Goal: Task Accomplishment & Management: Manage account settings

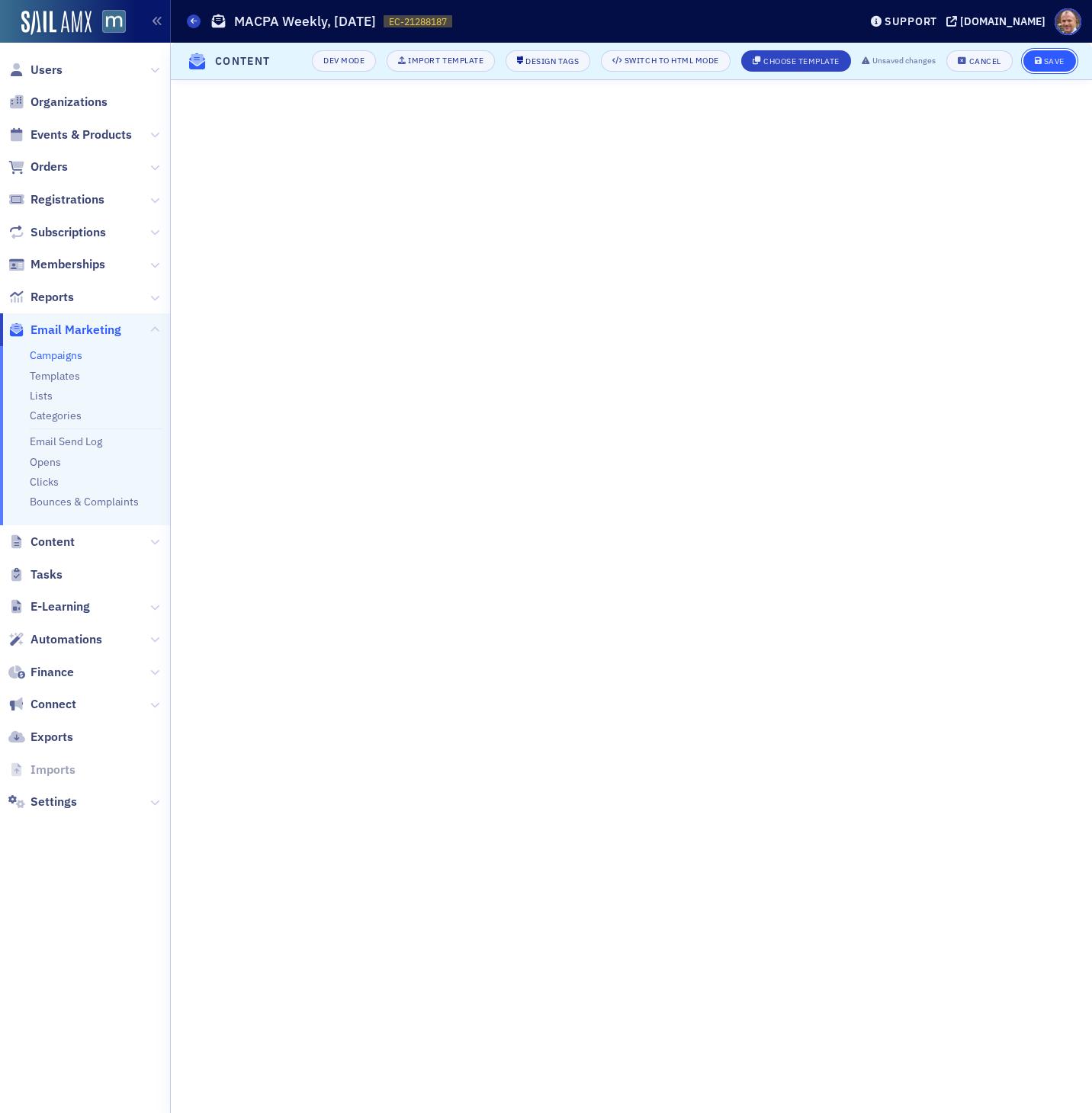
click at [1053, 64] on div "Save" at bounding box center [1054, 62] width 21 height 9
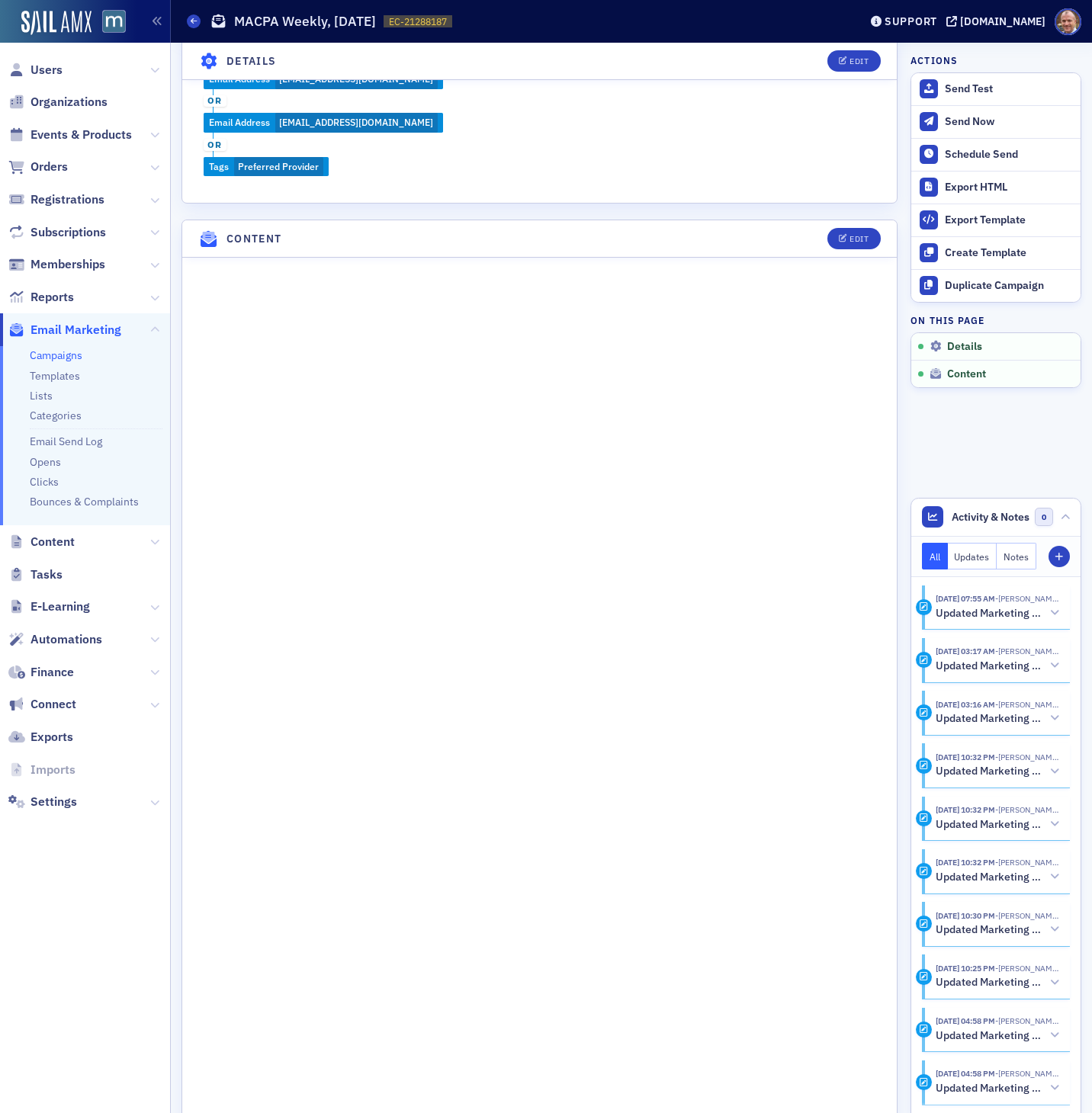
scroll to position [781, 0]
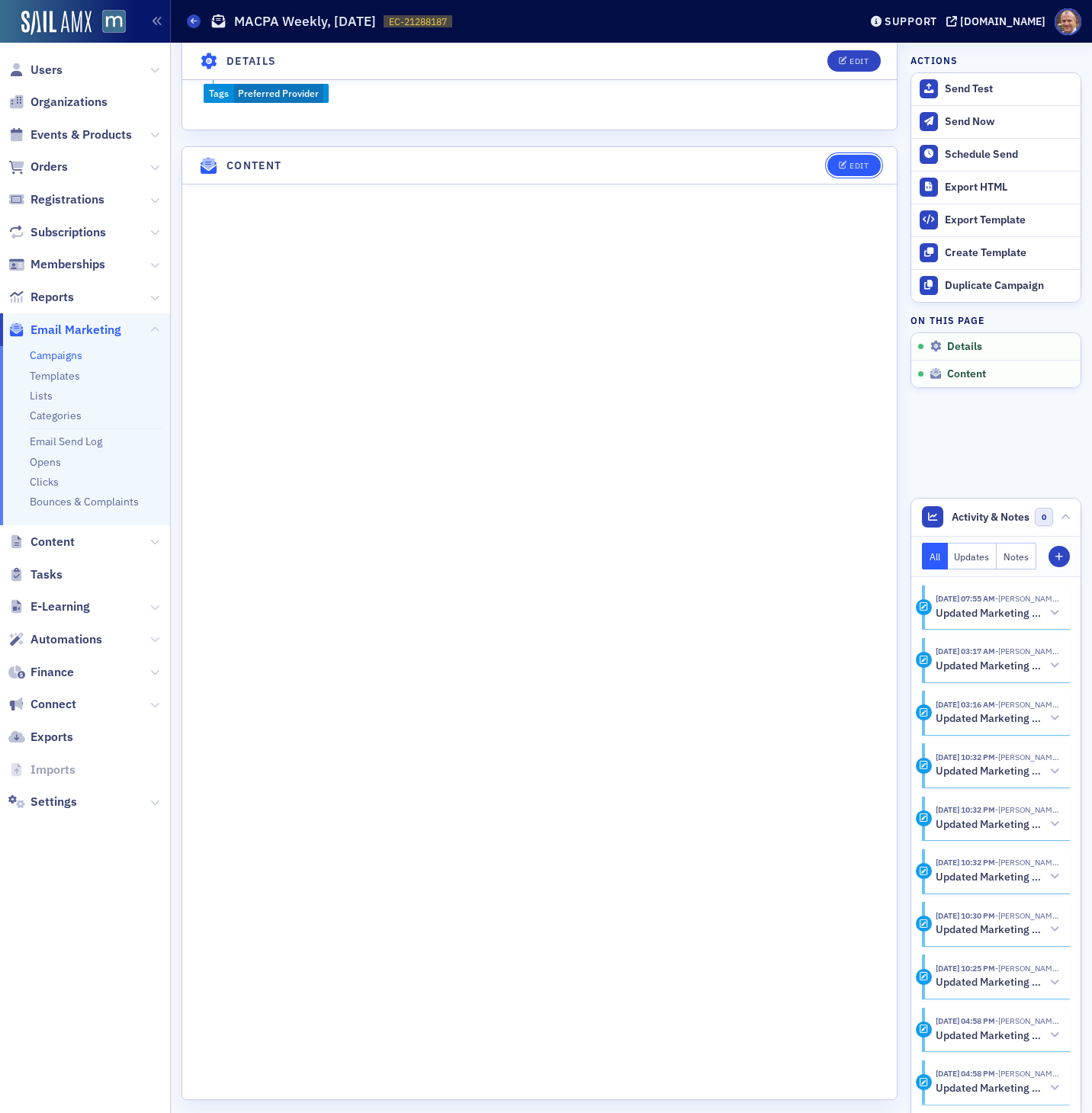
click at [849, 157] on button "Edit" at bounding box center [853, 165] width 52 height 21
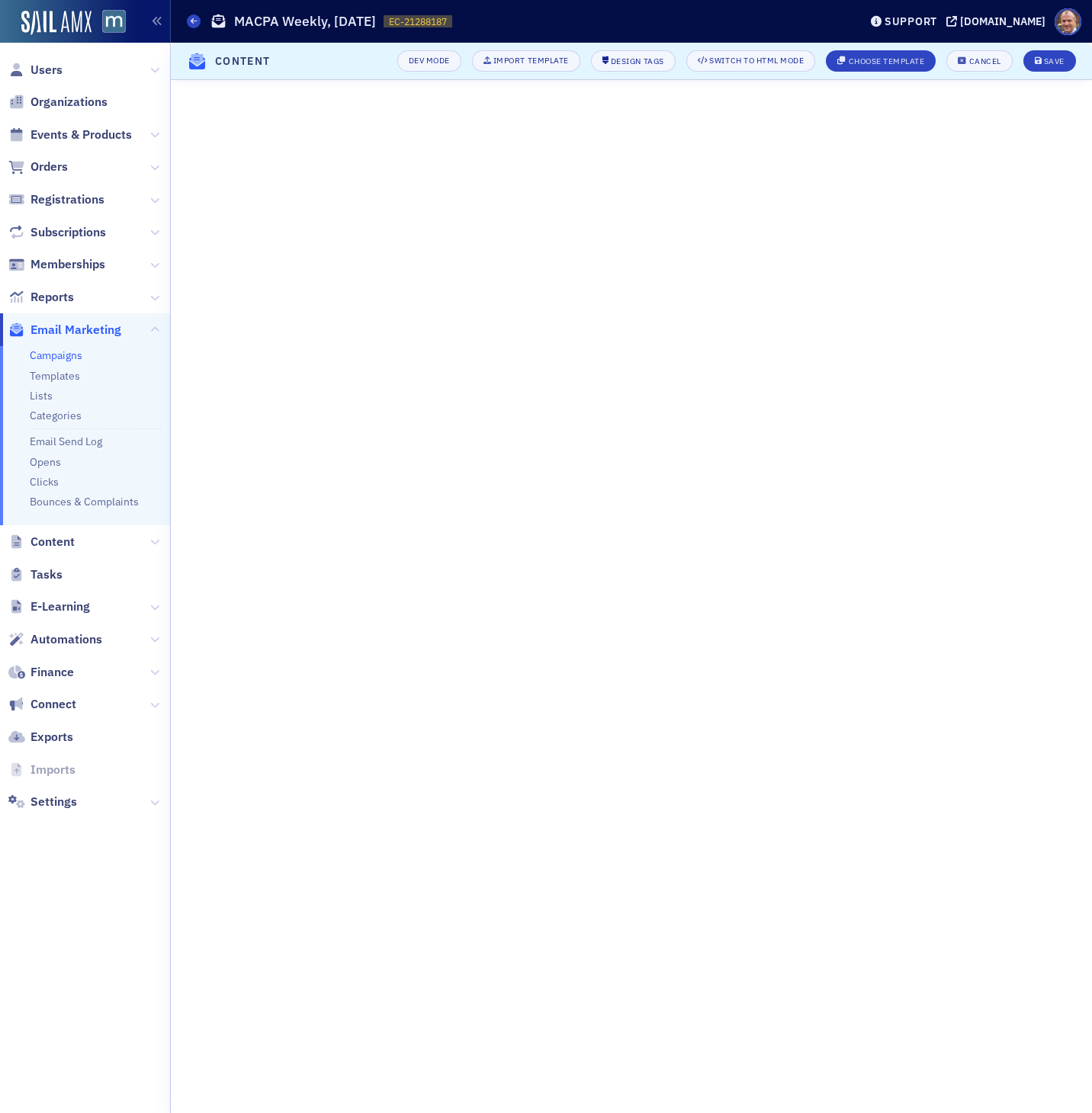
scroll to position [0, 0]
click at [1061, 59] on div "Save" at bounding box center [1054, 62] width 21 height 9
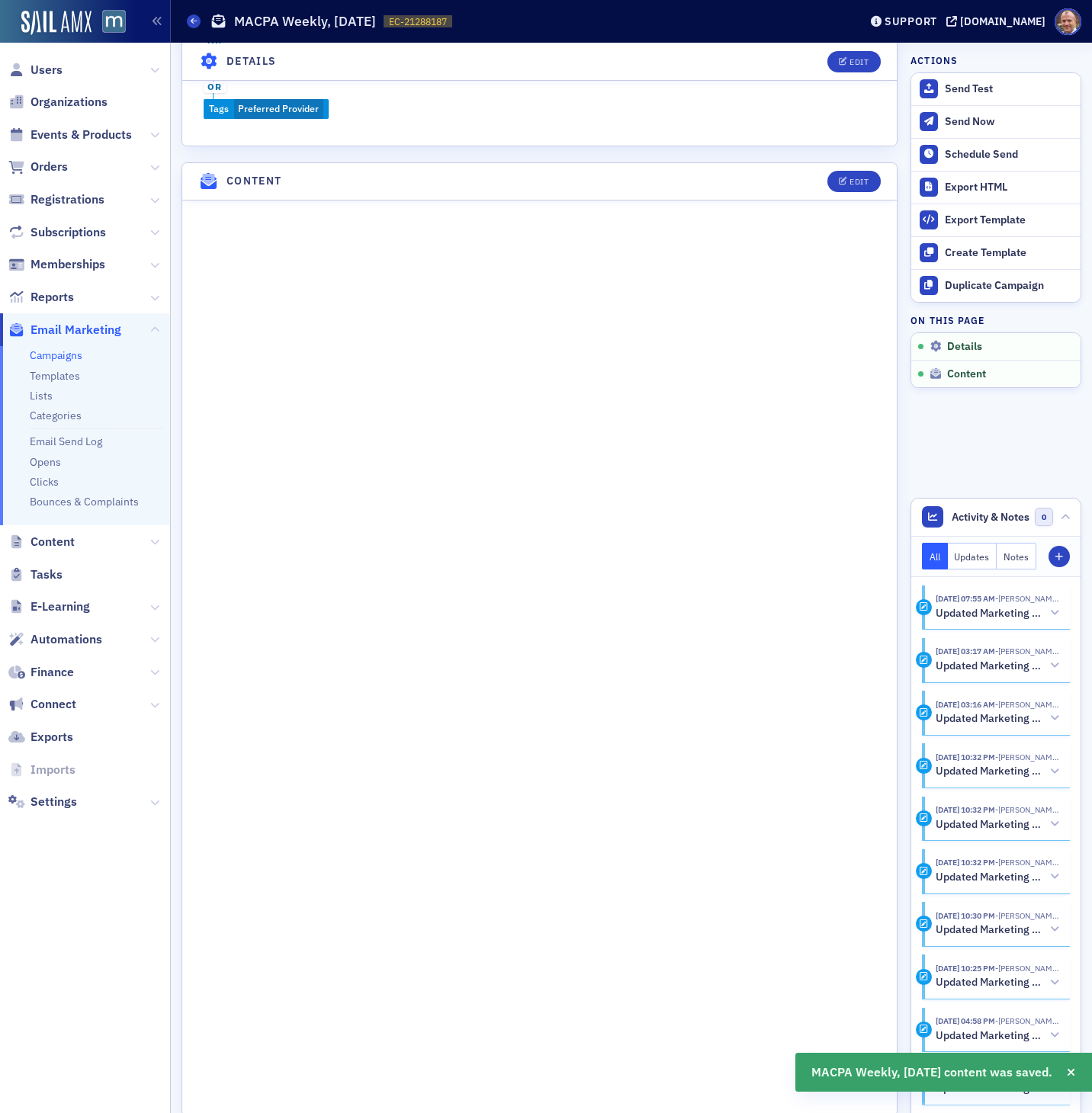
scroll to position [707, 0]
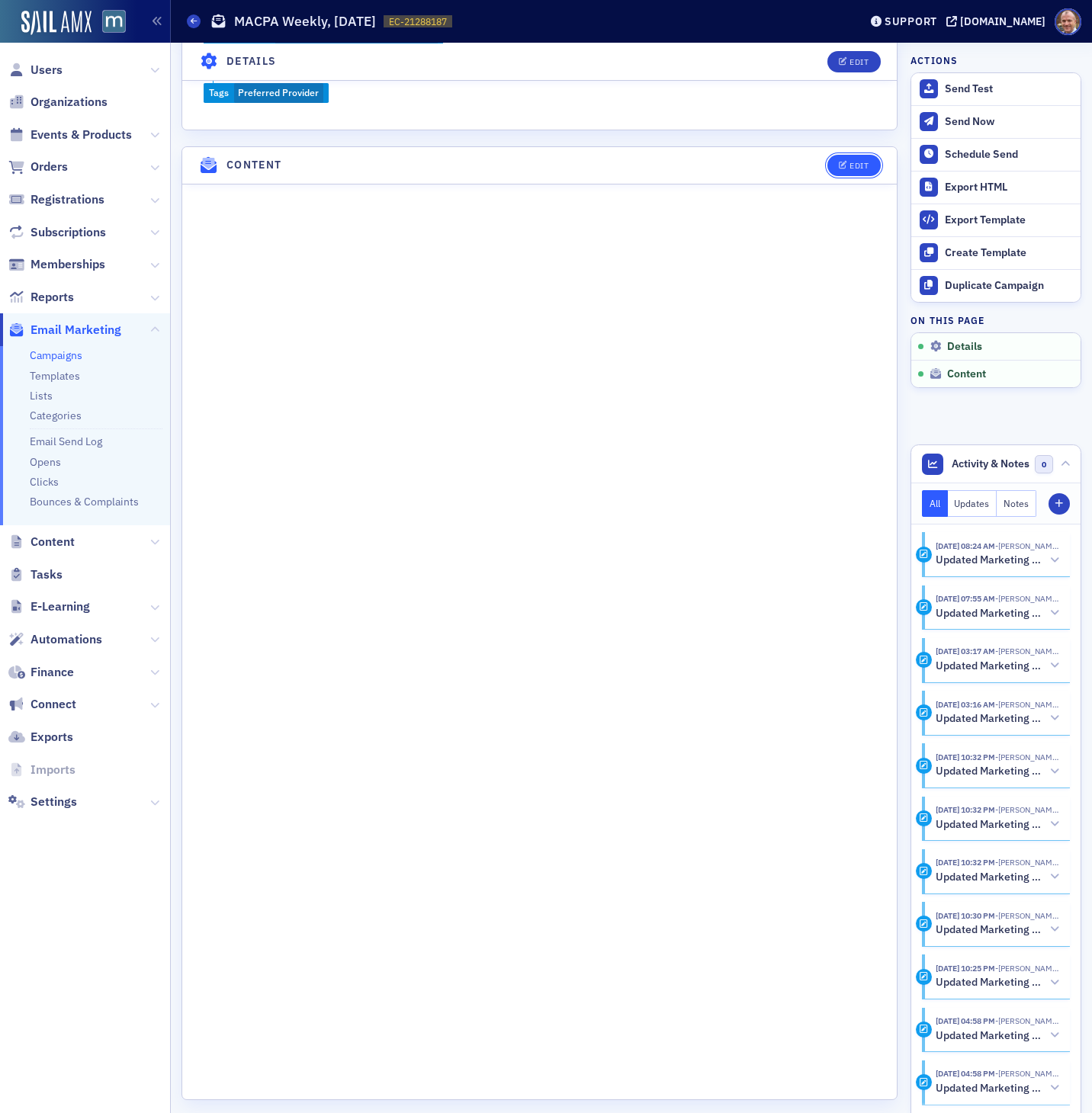
click at [863, 161] on div "Edit" at bounding box center [859, 166] width 19 height 9
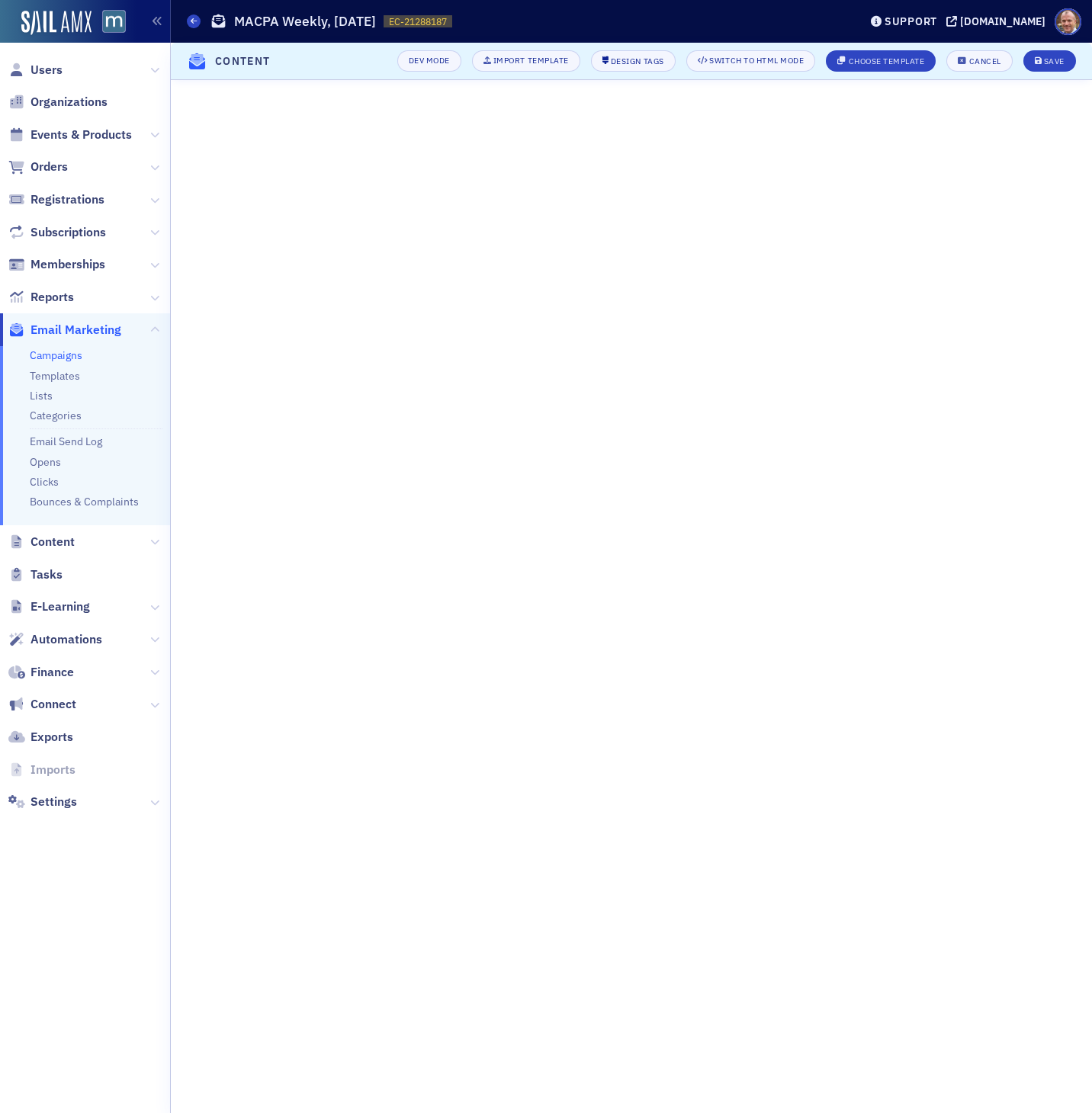
scroll to position [0, 0]
click at [1057, 61] on div "Save" at bounding box center [1054, 62] width 21 height 9
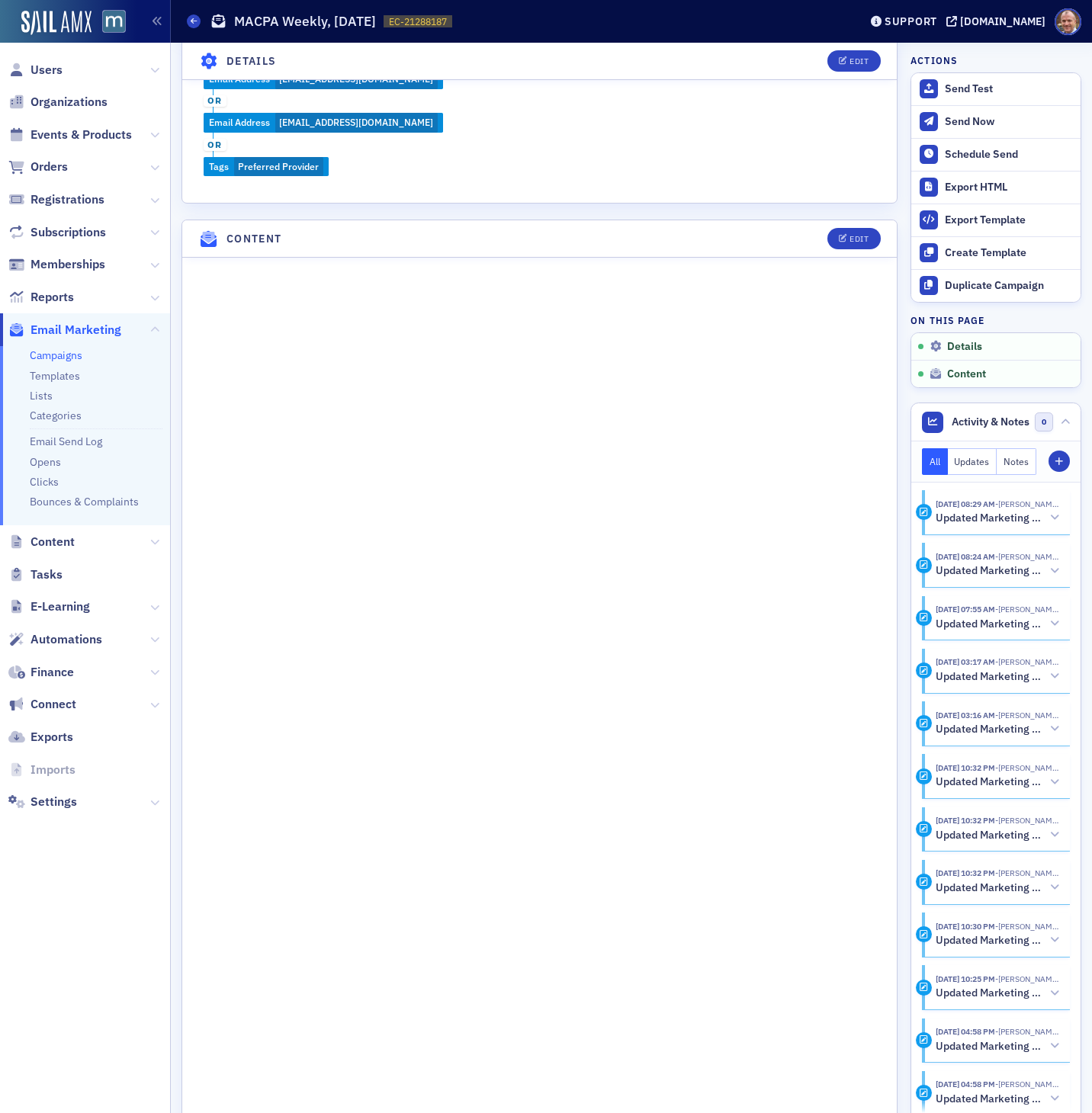
scroll to position [781, 0]
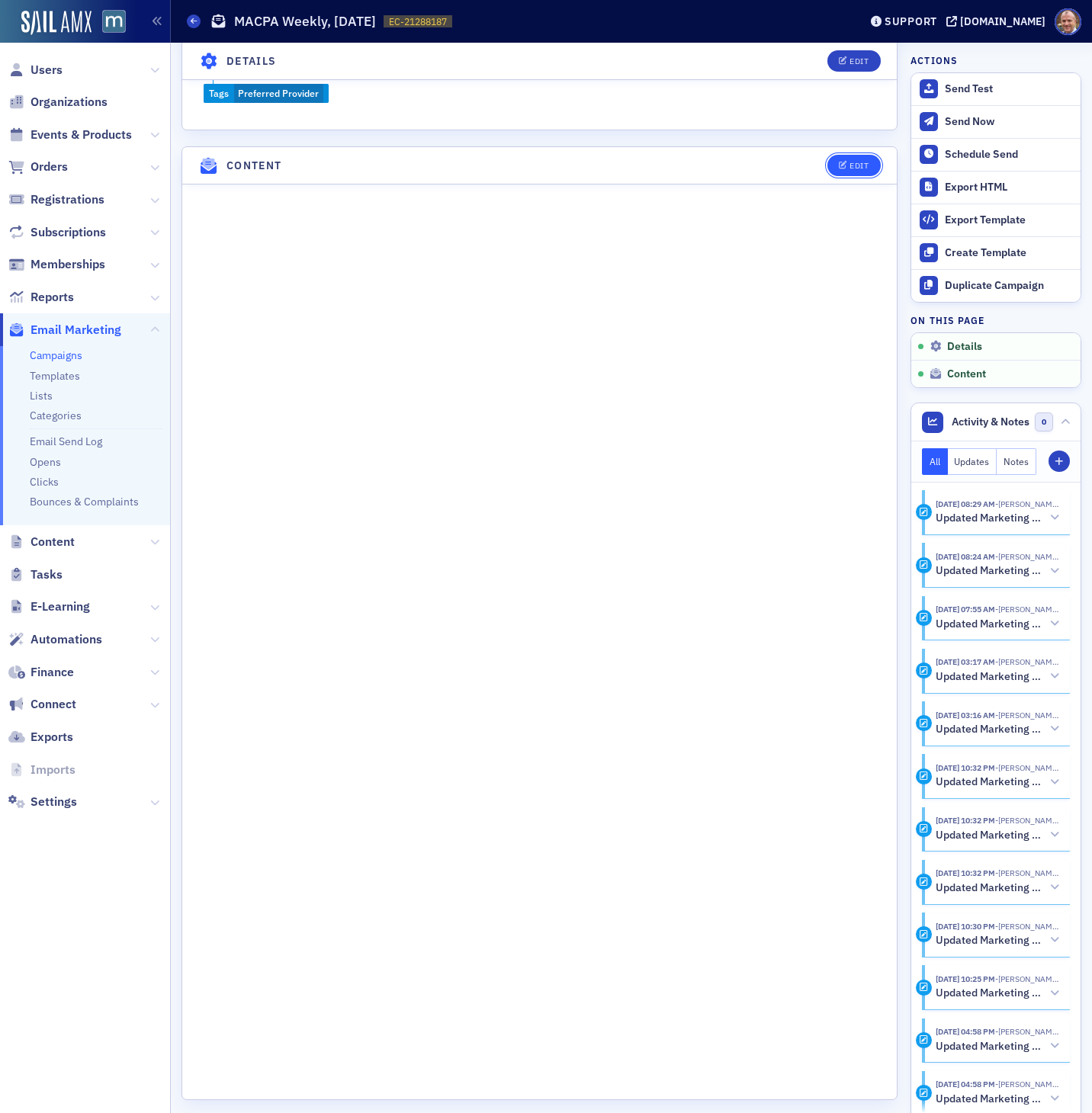
click at [859, 161] on div "Edit" at bounding box center [859, 166] width 19 height 9
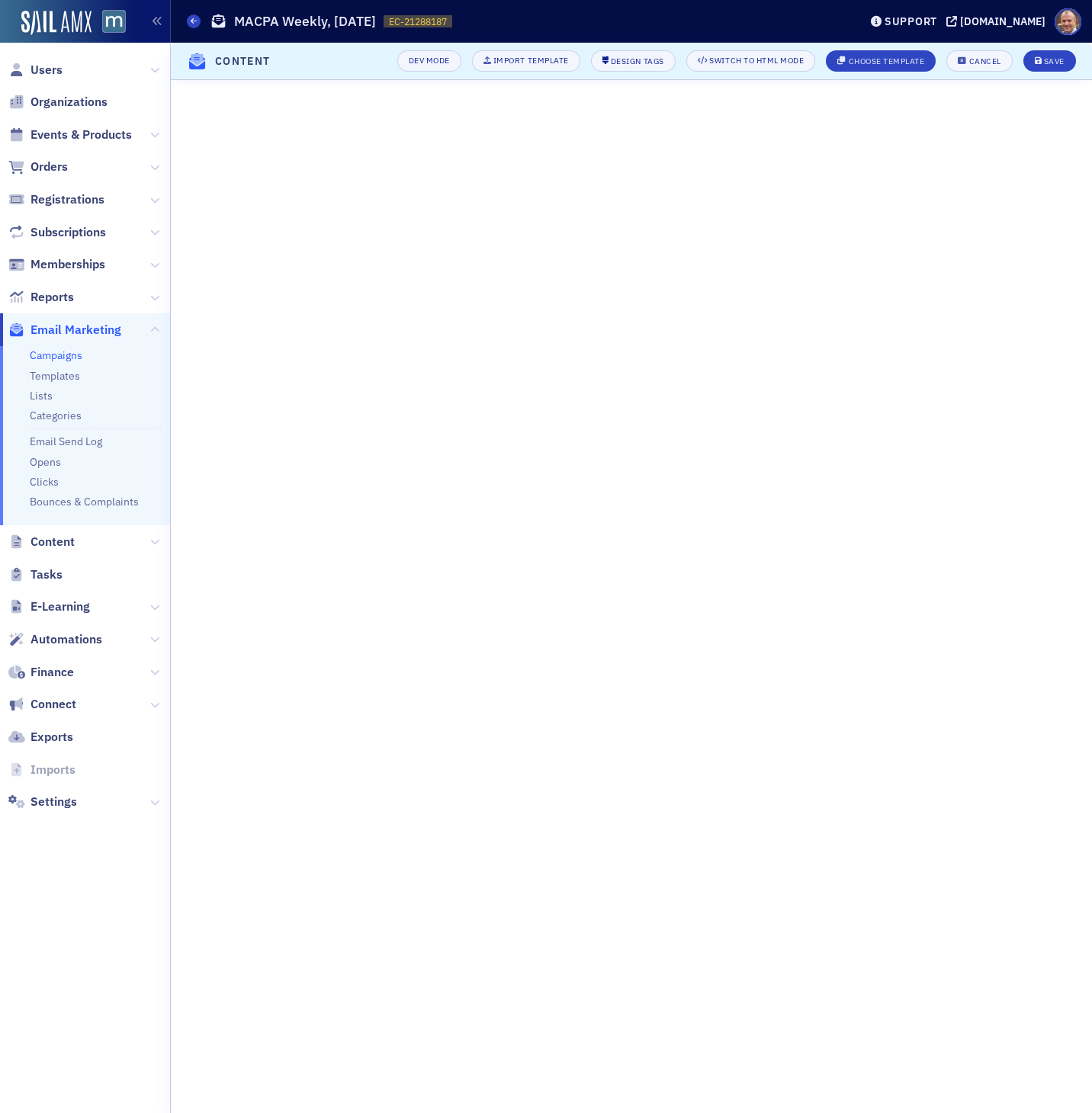
scroll to position [0, 0]
click at [1052, 64] on div "Save" at bounding box center [1054, 62] width 21 height 9
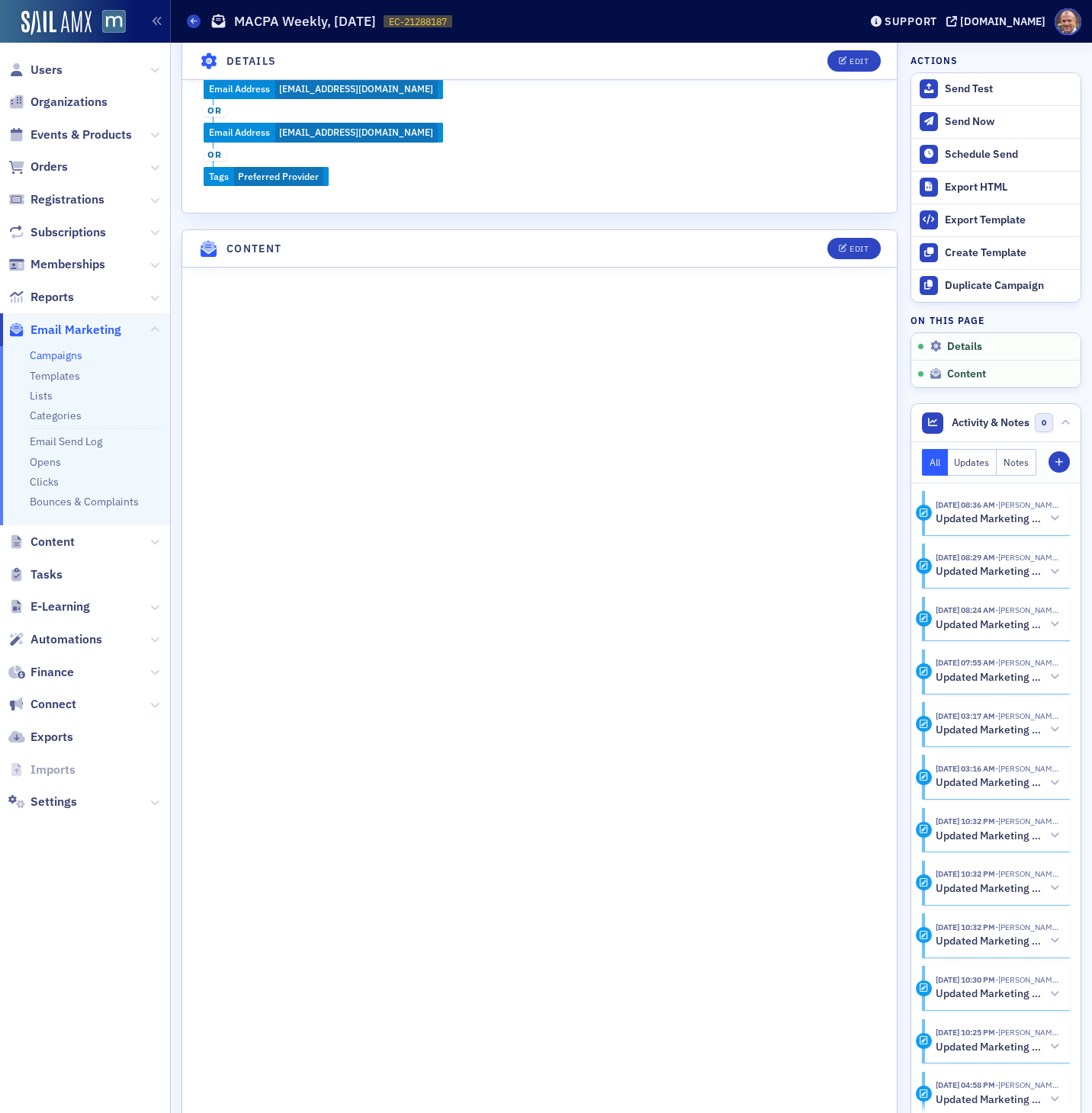
scroll to position [707, 0]
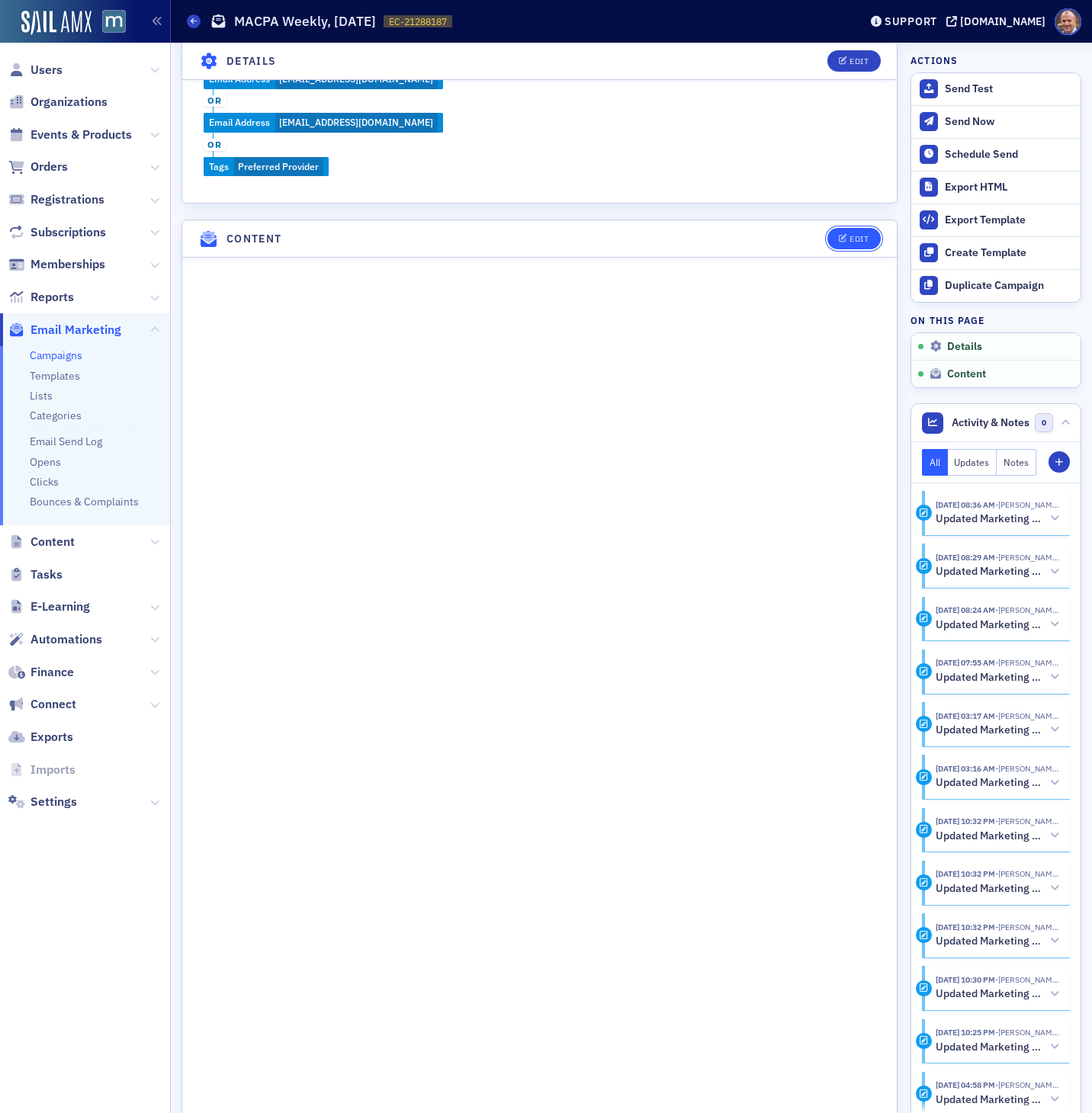
click at [862, 235] on div "Edit" at bounding box center [859, 239] width 19 height 9
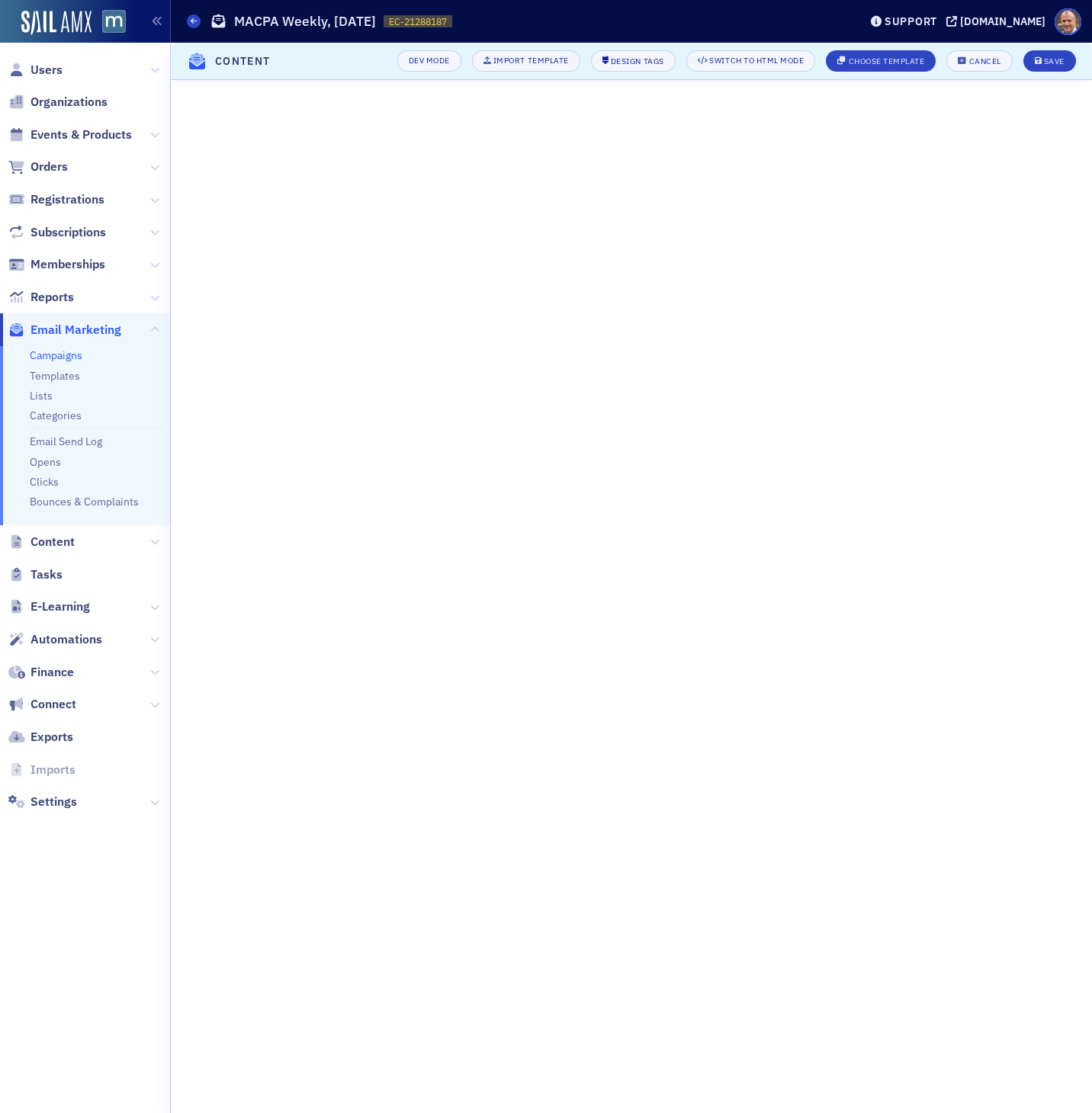
scroll to position [0, 0]
click at [1057, 58] on div "Save" at bounding box center [1054, 62] width 21 height 9
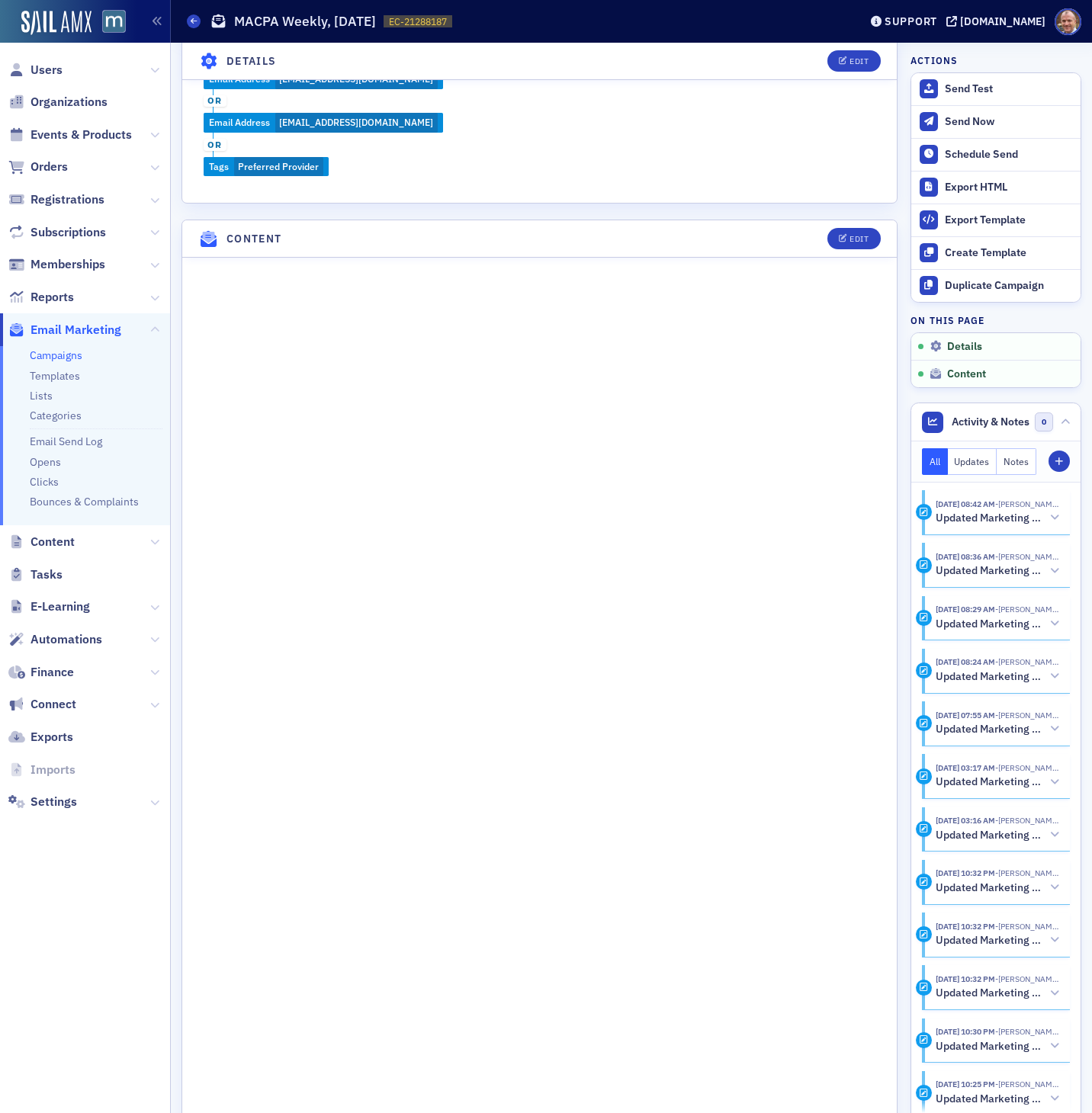
scroll to position [781, 0]
